Goal: Task Accomplishment & Management: Complete application form

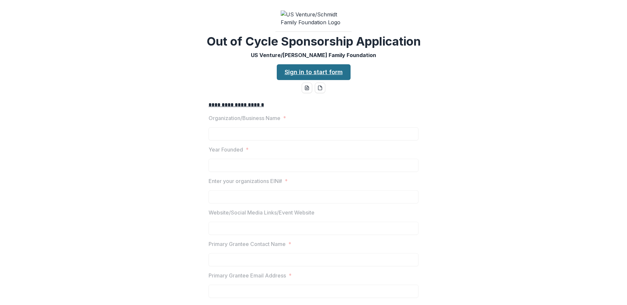
click at [336, 80] on link "Sign in to start form" at bounding box center [314, 72] width 74 height 16
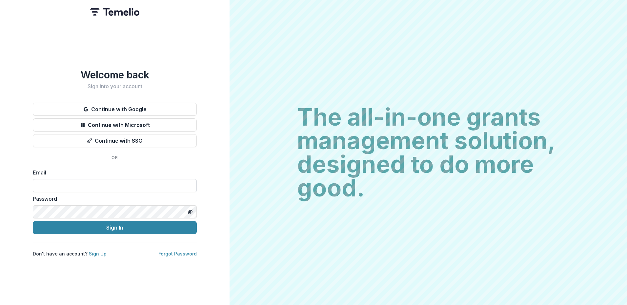
click at [128, 181] on input at bounding box center [115, 185] width 164 height 13
type input "**********"
click at [33, 221] on button "Sign In" at bounding box center [115, 227] width 164 height 13
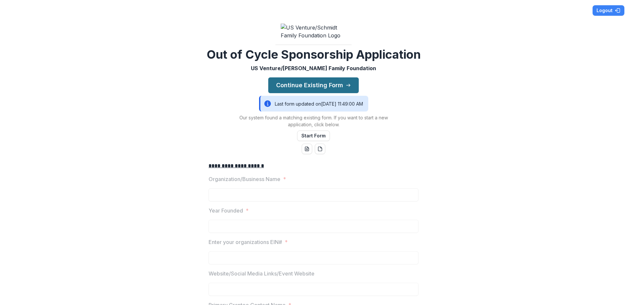
click at [339, 87] on button "Continue Existing Form" at bounding box center [313, 85] width 90 height 16
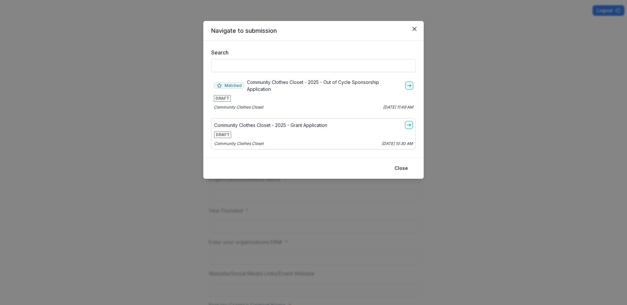
click at [413, 85] on div "Matched Community Clothes Closet - 2025 - Out of Cycle Sponsorship Application …" at bounding box center [313, 94] width 205 height 37
click at [409, 87] on icon "go-to" at bounding box center [408, 85] width 5 height 5
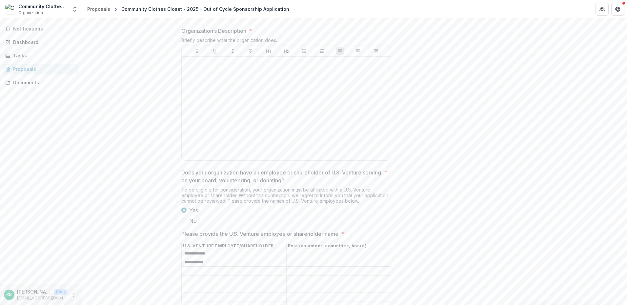
scroll to position [390, 0]
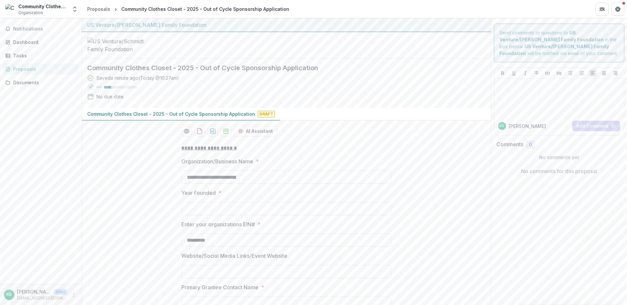
click at [30, 71] on div "Proposals" at bounding box center [43, 69] width 61 height 7
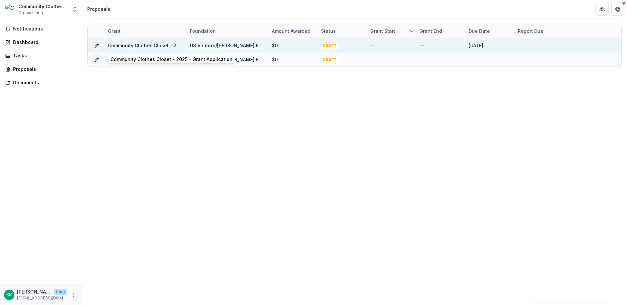
click at [170, 45] on link "Community Clothes Closet - 2025 - Grant Application" at bounding box center [169, 46] width 122 height 6
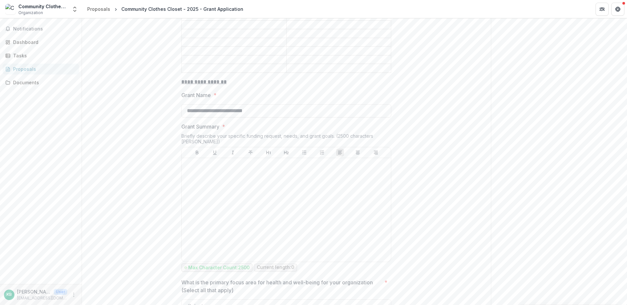
scroll to position [721, 0]
